Goal: Transaction & Acquisition: Purchase product/service

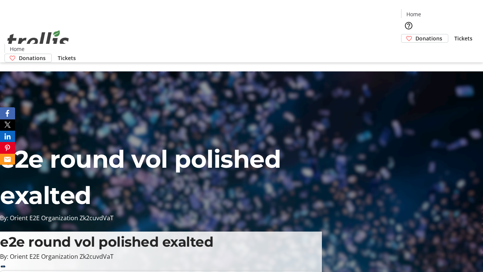
click at [416, 34] on span "Donations" at bounding box center [429, 38] width 27 height 8
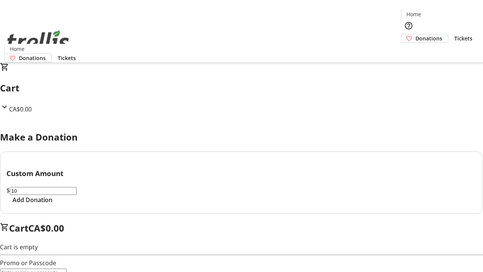
click at [52, 204] on span "Add Donation" at bounding box center [32, 199] width 40 height 9
select select "CA"
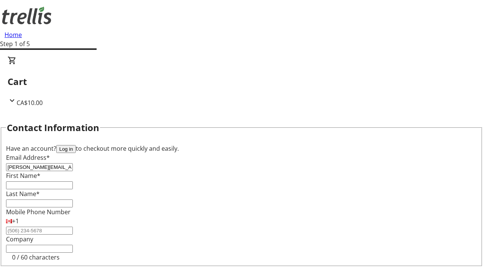
type input "[PERSON_NAME][EMAIL_ADDRESS][DOMAIN_NAME]"
type input "[PERSON_NAME]"
type input "[STREET_ADDRESS][PERSON_NAME]"
type input "Kelowna"
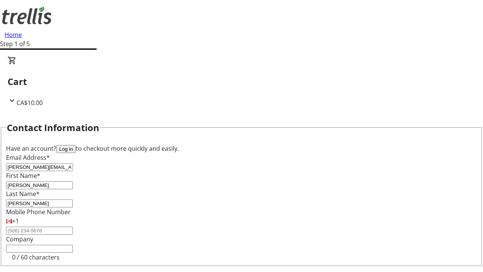
select select "BC"
type input "Kelowna"
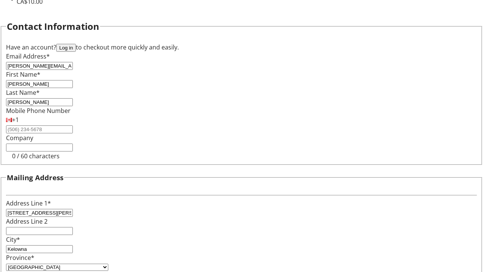
type input "V1Y 0C2"
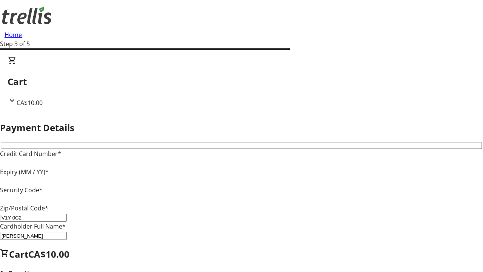
type input "V1Y 0C2"
